Goal: Use online tool/utility

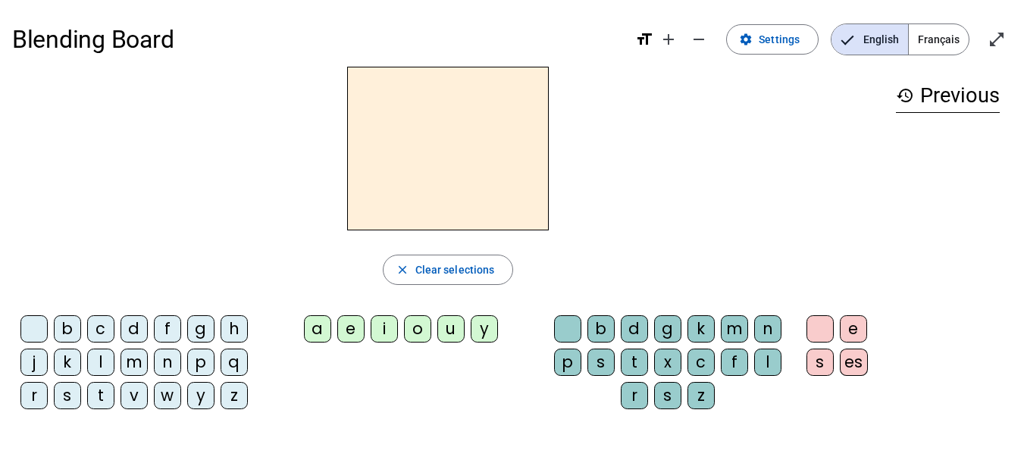
click at [133, 331] on div "d" at bounding box center [133, 328] width 27 height 27
click at [454, 327] on div "u" at bounding box center [450, 328] width 27 height 27
click at [98, 401] on div "t" at bounding box center [100, 395] width 27 height 27
click at [308, 337] on div "a" at bounding box center [317, 328] width 27 height 27
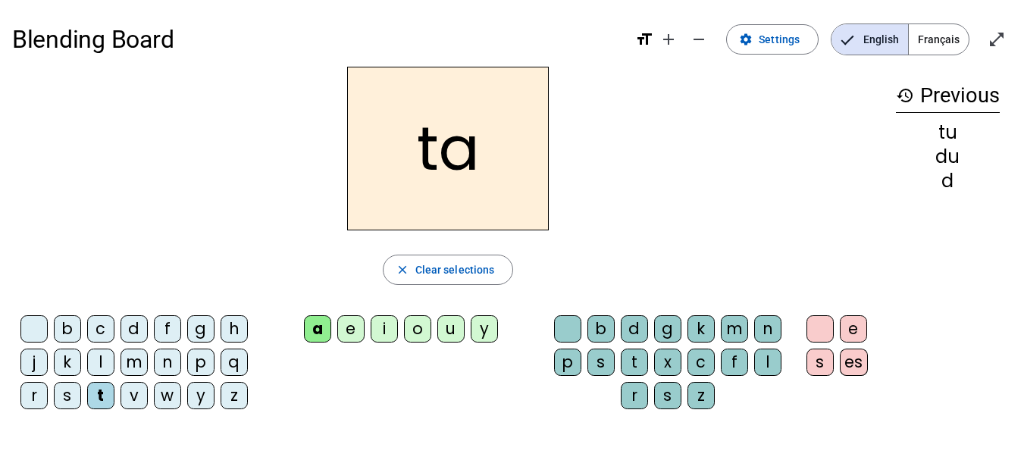
click at [343, 325] on div "e" at bounding box center [350, 328] width 27 height 27
click at [138, 326] on div "d" at bounding box center [133, 328] width 27 height 27
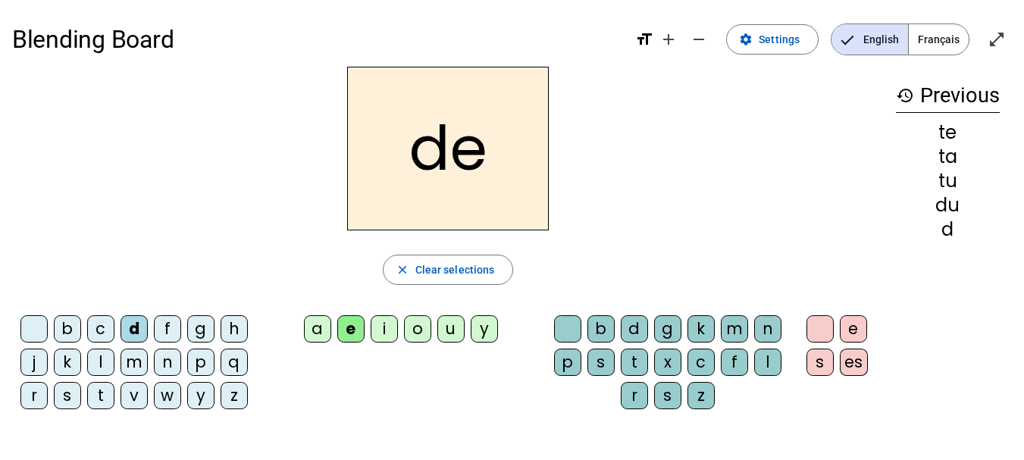
click at [33, 359] on div "j" at bounding box center [33, 362] width 27 height 27
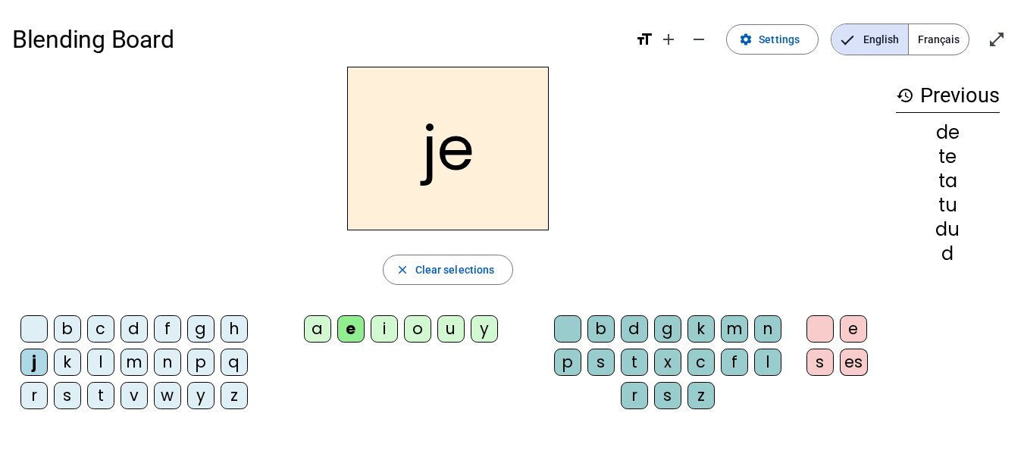
click at [134, 353] on div "m" at bounding box center [133, 362] width 27 height 27
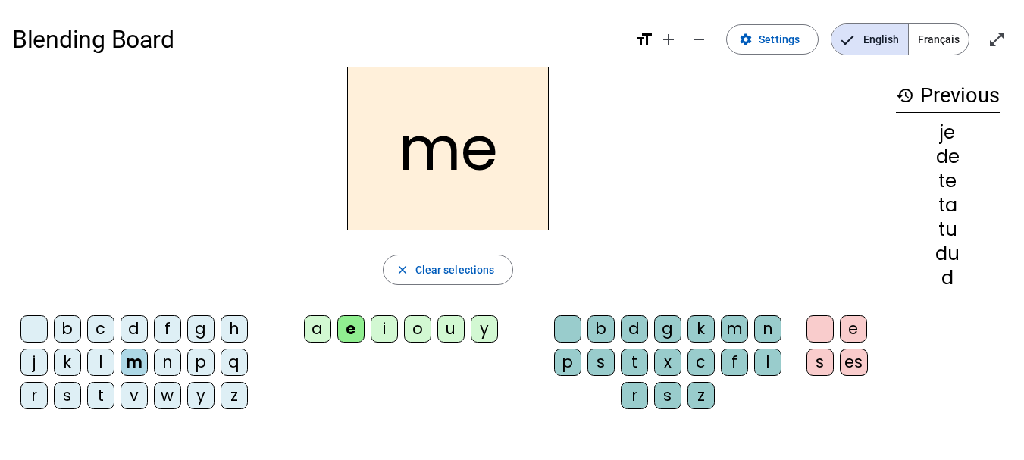
click at [324, 321] on div "a" at bounding box center [317, 328] width 27 height 27
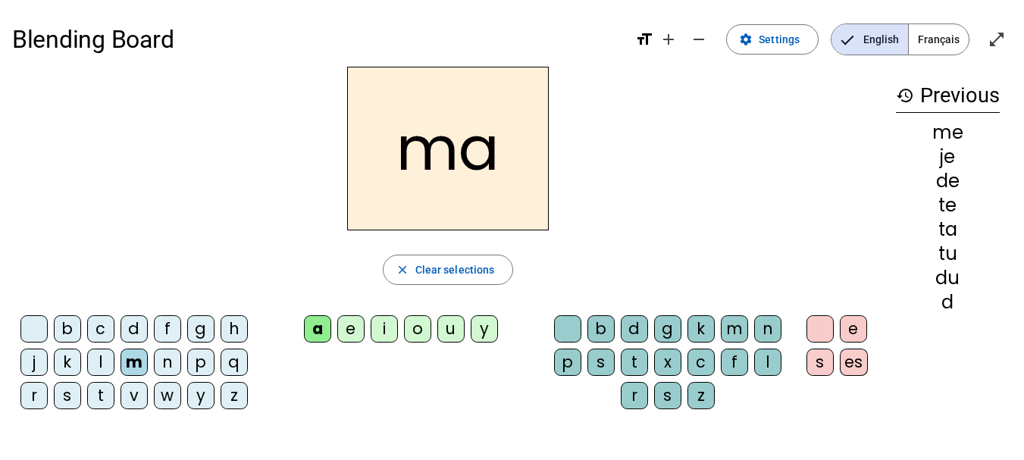
click at [776, 358] on div "l" at bounding box center [767, 362] width 27 height 27
